Goal: Find specific page/section: Find specific page/section

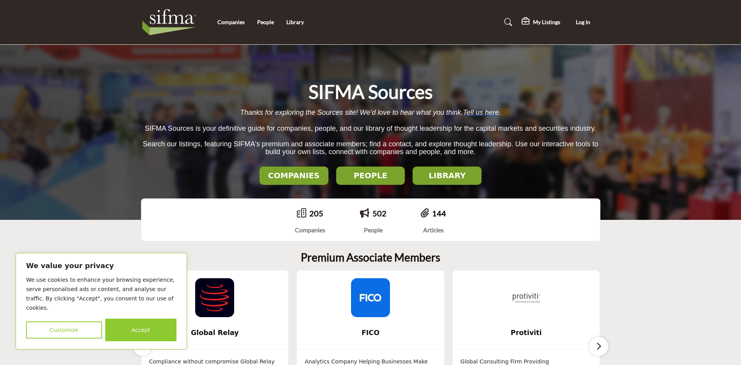
drag, startPoint x: 134, startPoint y: 328, endPoint x: 138, endPoint y: 321, distance: 8.0
click at [134, 327] on button "Accept" at bounding box center [140, 330] width 71 height 23
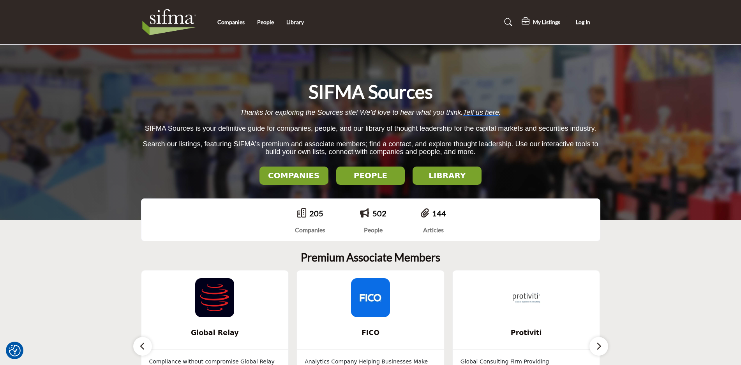
click at [326, 177] on h2 "LIBRARY" at bounding box center [294, 175] width 64 height 9
